Goal: Transaction & Acquisition: Purchase product/service

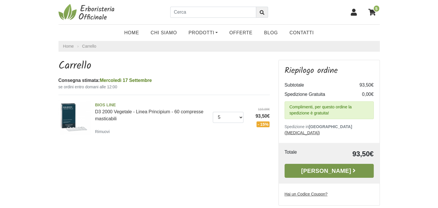
click at [336, 165] on link "[PERSON_NAME]" at bounding box center [329, 170] width 89 height 14
click at [328, 166] on link "[PERSON_NAME]" at bounding box center [329, 170] width 89 height 14
click at [315, 163] on link "[PERSON_NAME]" at bounding box center [329, 170] width 89 height 14
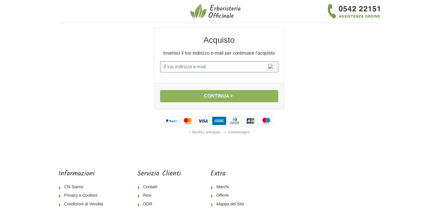
click at [223, 68] on input "E-mail" at bounding box center [219, 66] width 118 height 11
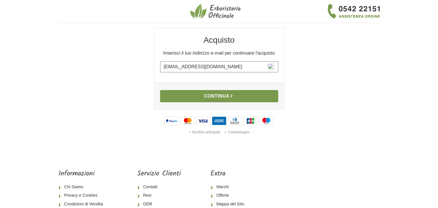
type input "[EMAIL_ADDRESS][DOMAIN_NAME]"
click at [213, 96] on button "Continua" at bounding box center [219, 96] width 118 height 12
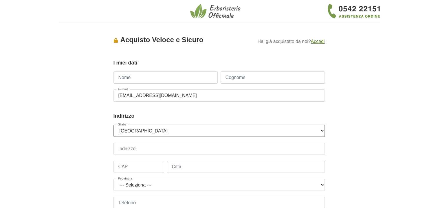
click at [321, 131] on select "--- Seleziona --- Austria Belgium Bulgaria Croatia Czech Republic Denmark Eston…" at bounding box center [220, 130] width 212 height 12
click at [90, 111] on div "Accesso × Accedi per completare il tuo acquisto più velocemente. E-mail lindita…" at bounding box center [219, 180] width 330 height 305
click at [172, 74] on input "Nome" at bounding box center [166, 77] width 104 height 12
type input "Lindita"
type input "Nasaj"
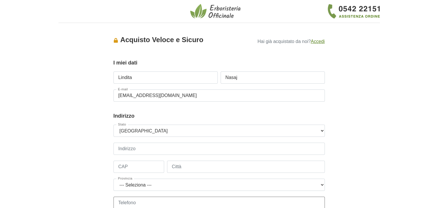
type input "+10851128961"
click at [322, 130] on select "--- Seleziona --- Austria Belgium Bulgaria Croatia Czech Republic Denmark Eston…" at bounding box center [220, 130] width 212 height 12
select select "103"
click at [157, 146] on input "Indirizzo" at bounding box center [220, 148] width 212 height 12
type input "43 Kavanagh Hall"
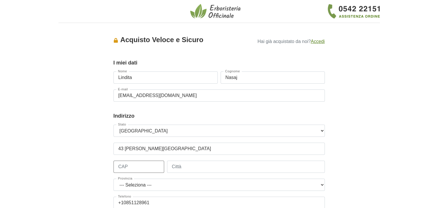
type input "D15C9W4"
type input "Castleknock"
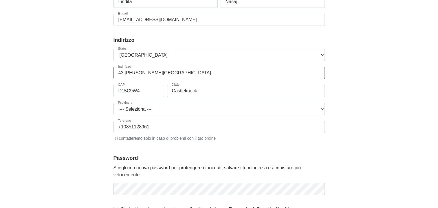
scroll to position [77, 0]
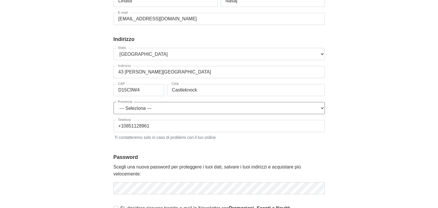
click at [322, 110] on select "--- Seleziona --- Carlow Cavan Clare Cork Donegal Dublin Galway Kerry Kildare K…" at bounding box center [220, 108] width 212 height 12
select select "1591"
click at [114, 102] on select "--- Seleziona --- Carlow Cavan Clare Cork Donegal Dublin Galway Kerry Kildare K…" at bounding box center [220, 108] width 212 height 12
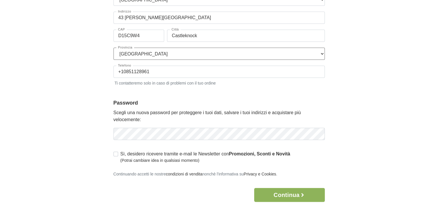
scroll to position [137, 0]
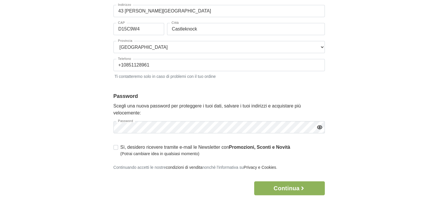
click at [121, 146] on label "Sì, desidero ricevere tramite e-mail le Newsletter con Promozioni, Sconti e Nov…" at bounding box center [206, 149] width 170 height 13
click at [117, 146] on input "Sì, desidero ricevere tramite e-mail le Newsletter con Promozioni, Sconti e Nov…" at bounding box center [116, 146] width 5 height 6
checkbox input "true"
click at [285, 188] on button "Continua" at bounding box center [289, 188] width 70 height 14
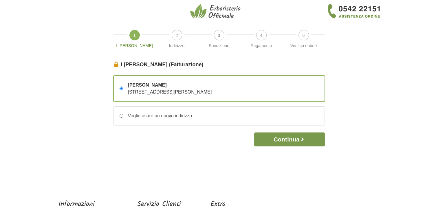
click at [274, 138] on button "Continua" at bounding box center [289, 139] width 70 height 14
click at [285, 139] on button "Continua" at bounding box center [289, 139] width 70 height 14
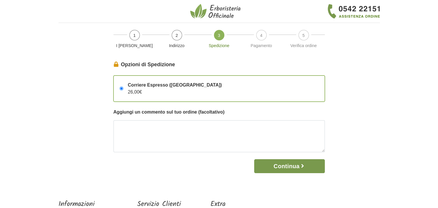
click at [289, 165] on button "Continua" at bounding box center [289, 166] width 70 height 14
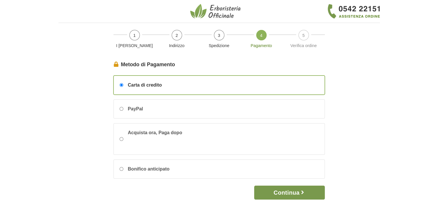
click at [286, 189] on button "Continua" at bounding box center [289, 192] width 70 height 14
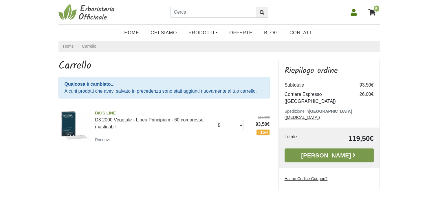
click at [314, 148] on link "Alla Cassa" at bounding box center [329, 155] width 89 height 14
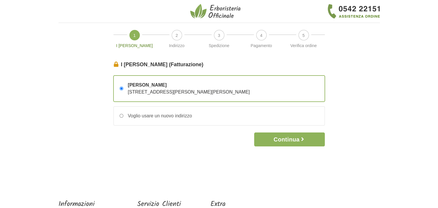
click at [256, 90] on div "[PERSON_NAME] [STREET_ADDRESS][PERSON_NAME][PERSON_NAME]" at bounding box center [219, 89] width 211 height 26
click at [123, 90] on input "[PERSON_NAME] [STREET_ADDRESS][PERSON_NAME][PERSON_NAME]" at bounding box center [122, 88] width 4 height 4
